Goal: Use online tool/utility: Use online tool/utility

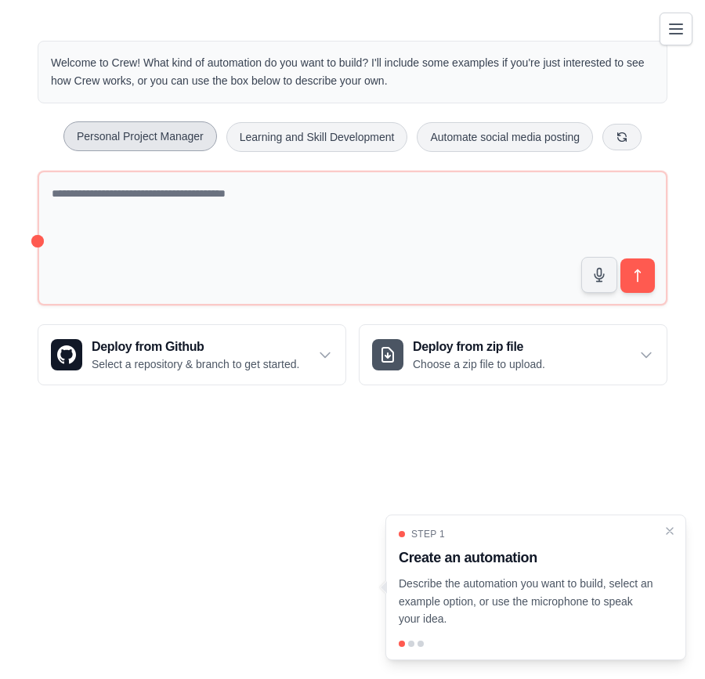
click at [193, 141] on button "Personal Project Manager" at bounding box center [140, 136] width 154 height 30
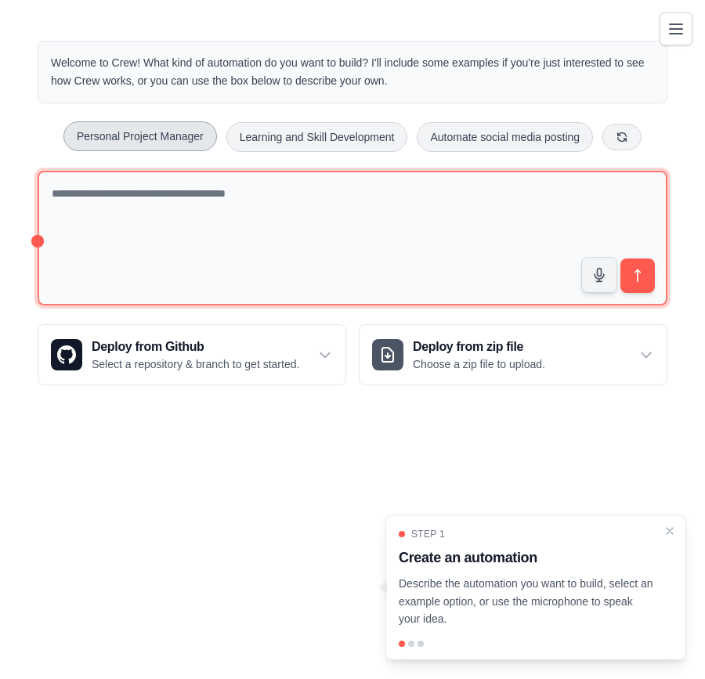
type textarea "**********"
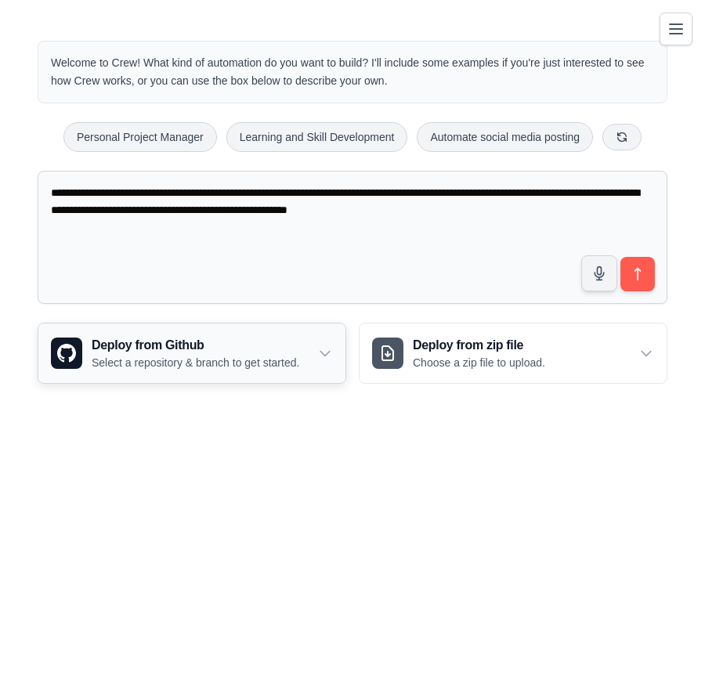
click at [334, 345] on div "Deploy from Github Select a repository & branch to get started." at bounding box center [191, 354] width 307 height 60
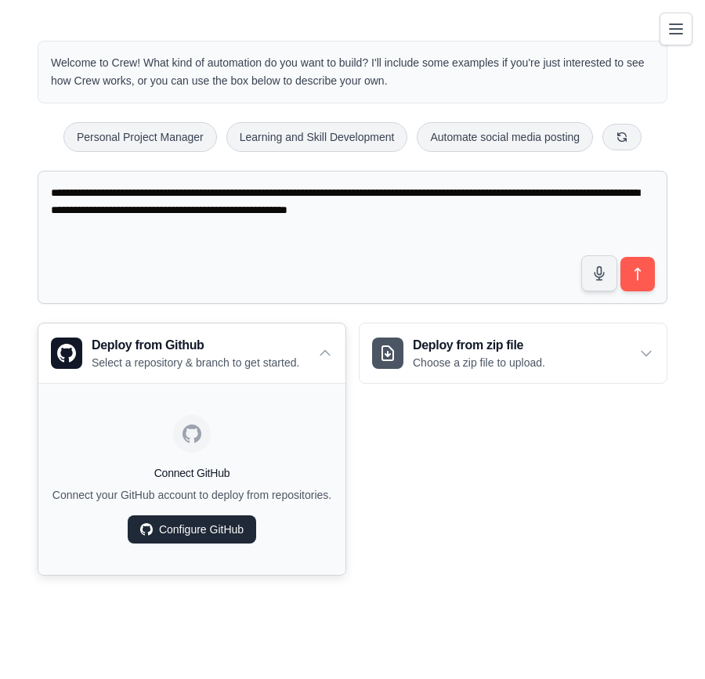
click at [207, 526] on link "Configure GitHub" at bounding box center [192, 529] width 128 height 28
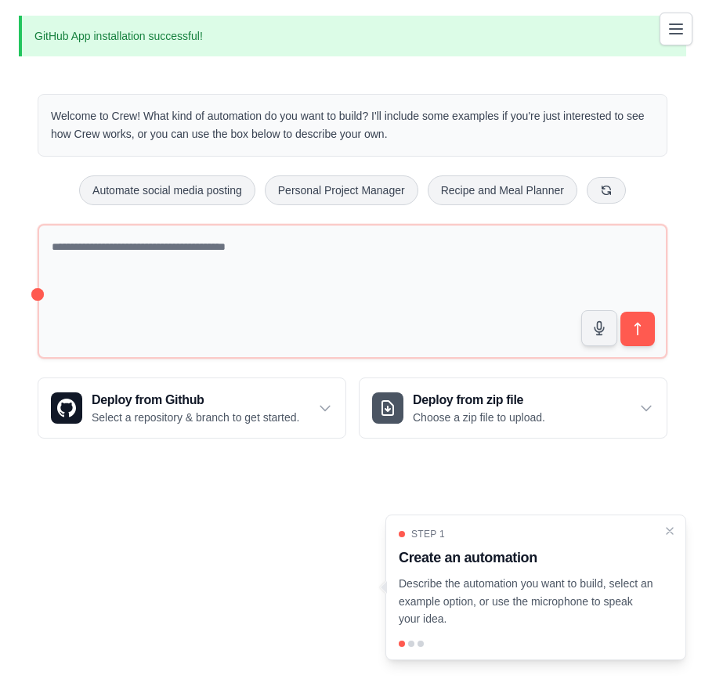
click at [578, 620] on p "Describe the automation you want to build, select an example option, or use the…" at bounding box center [526, 601] width 255 height 53
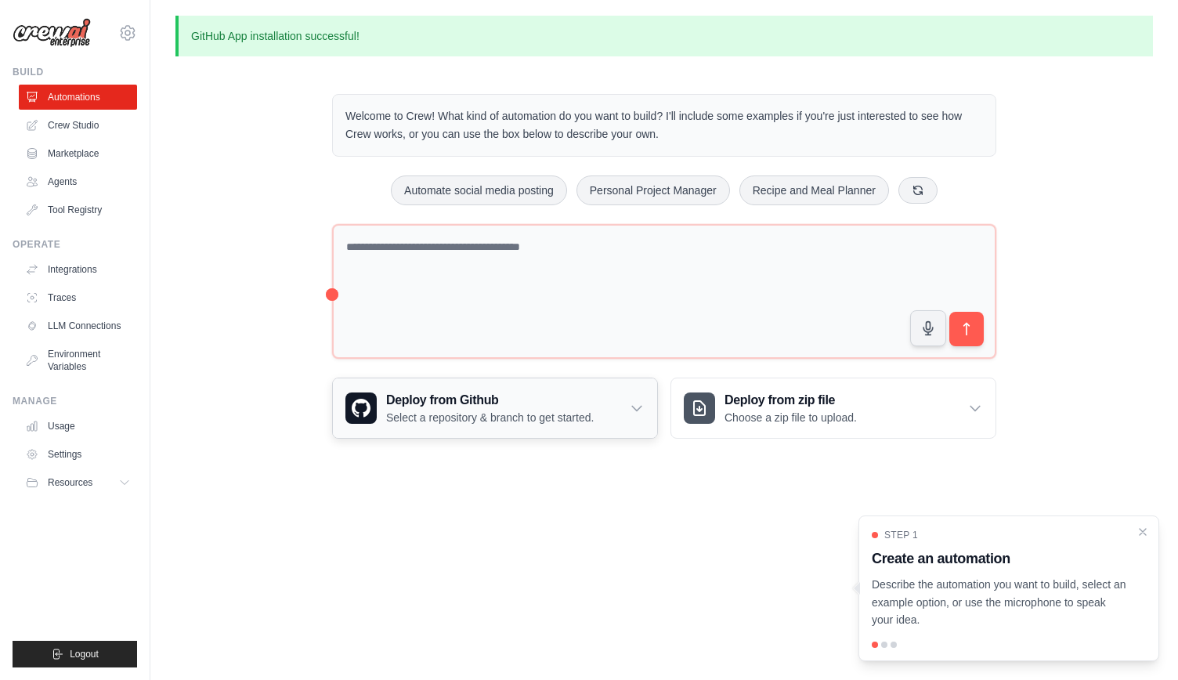
click at [612, 414] on div "Deploy from Github Select a repository & branch to get started." at bounding box center [495, 408] width 324 height 60
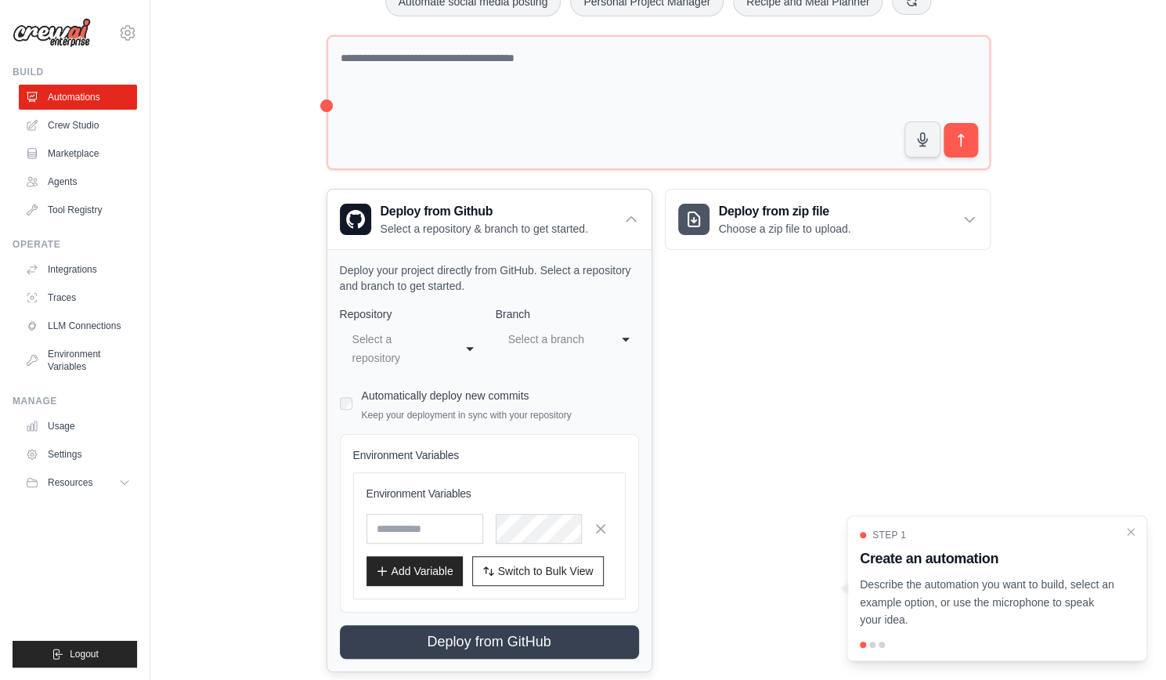
scroll to position [190, 0]
